Goal: Transaction & Acquisition: Purchase product/service

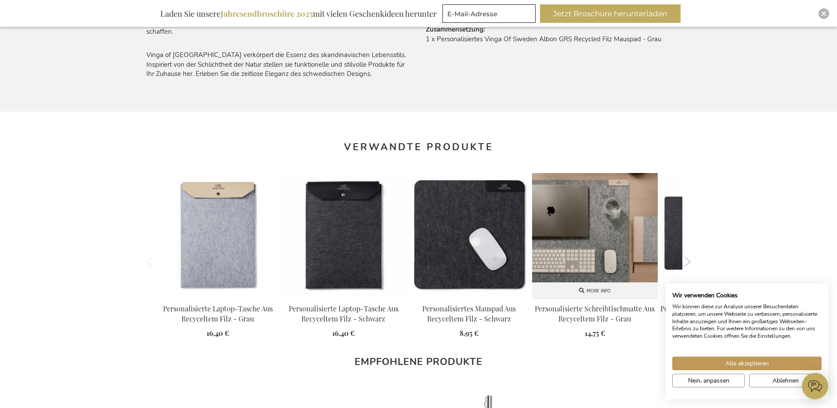
scroll to position [730, 0]
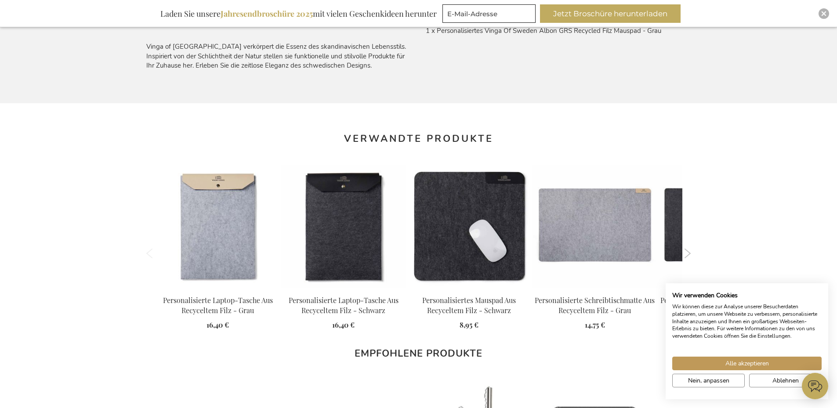
click at [689, 252] on button "Next" at bounding box center [687, 254] width 7 height 10
click at [685, 255] on button "Next" at bounding box center [687, 254] width 7 height 10
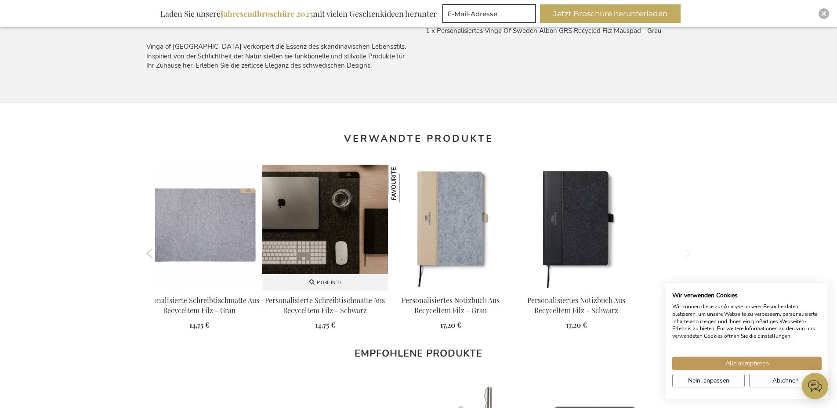
click at [360, 229] on img at bounding box center [325, 228] width 126 height 126
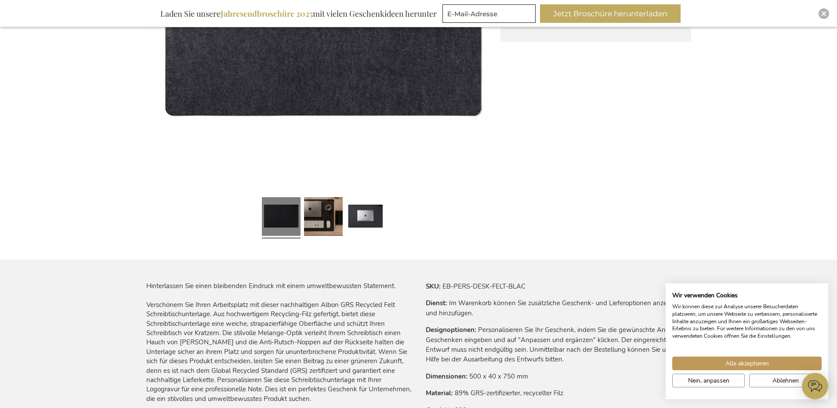
scroll to position [395, 0]
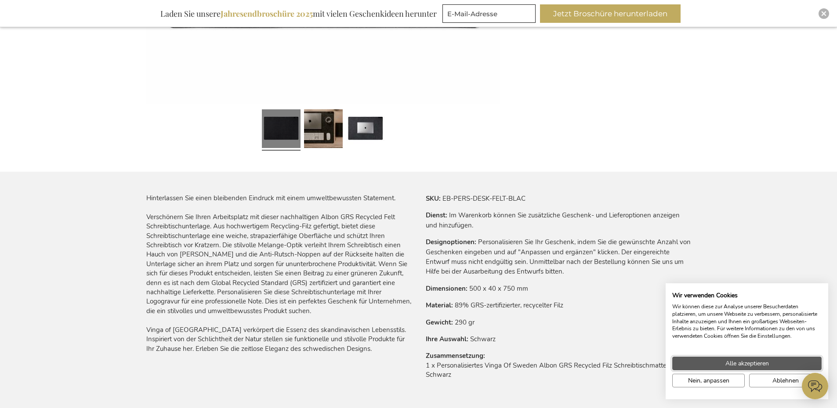
click at [735, 367] on span "Alle akzeptieren" at bounding box center [746, 363] width 43 height 9
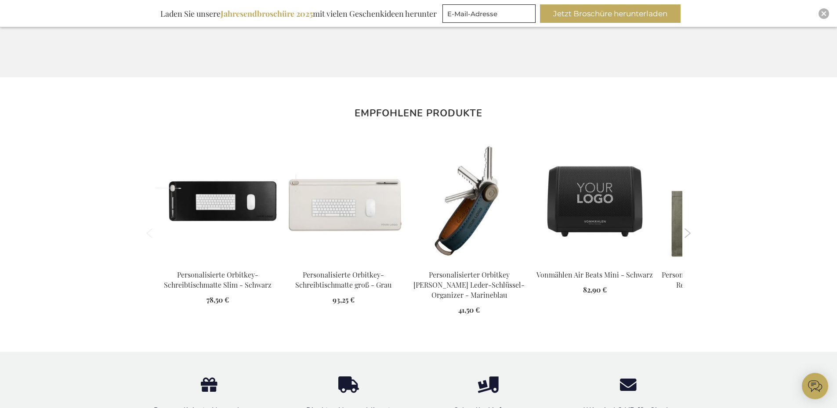
scroll to position [791, 0]
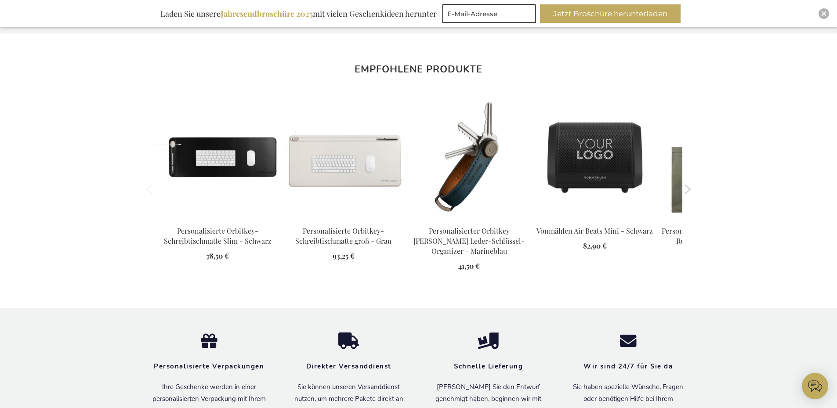
click at [685, 193] on button "Next" at bounding box center [687, 189] width 7 height 10
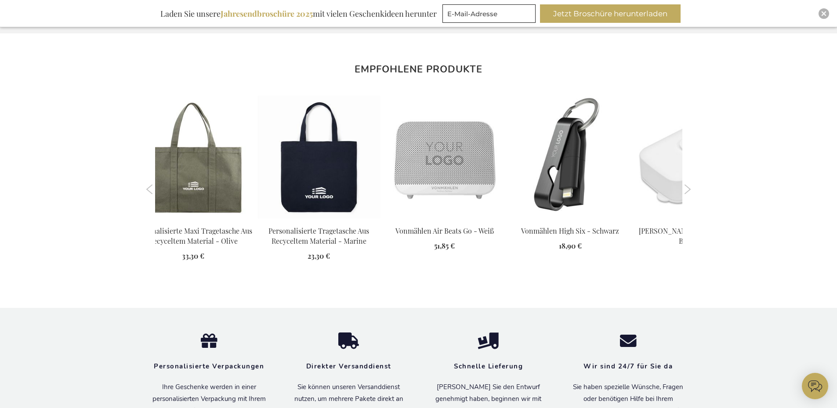
click at [685, 193] on button "Next" at bounding box center [687, 189] width 7 height 10
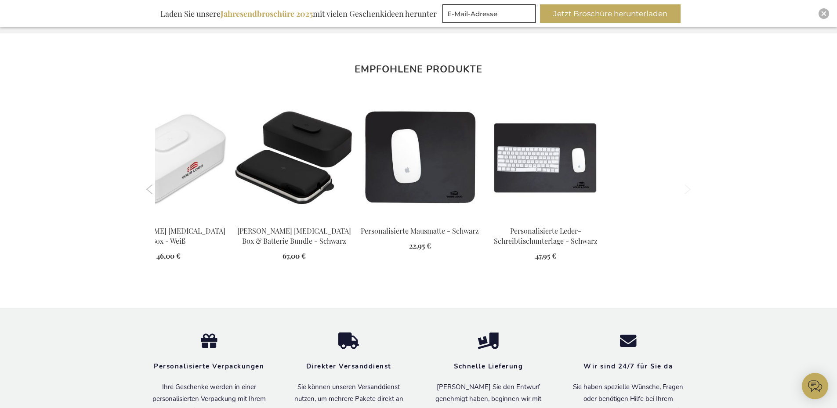
click at [685, 193] on button "Next" at bounding box center [687, 189] width 7 height 10
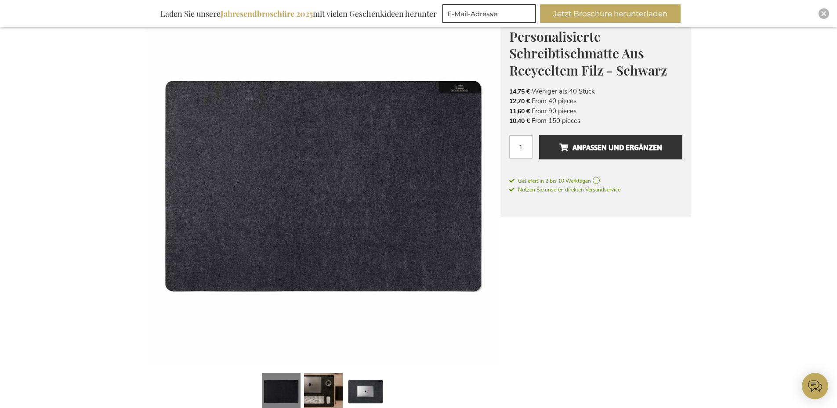
scroll to position [0, 0]
